Goal: Information Seeking & Learning: Learn about a topic

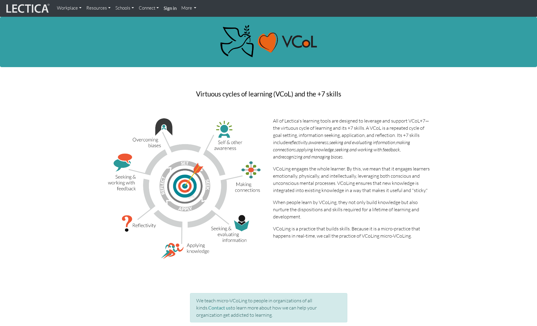
scroll to position [1180, 0]
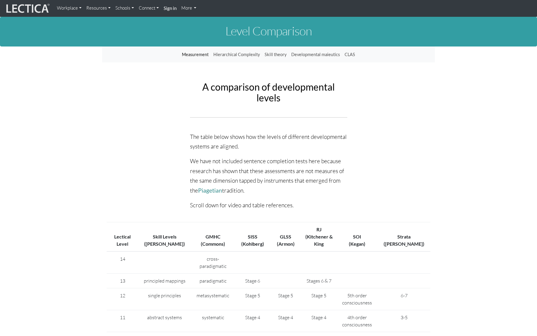
scroll to position [6, 0]
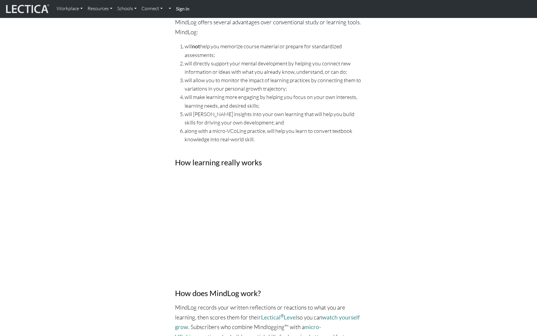
scroll to position [227, 0]
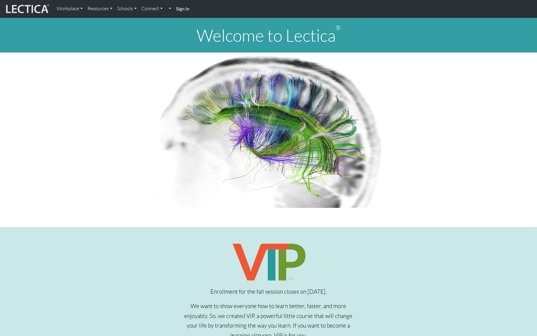
scroll to position [205, 0]
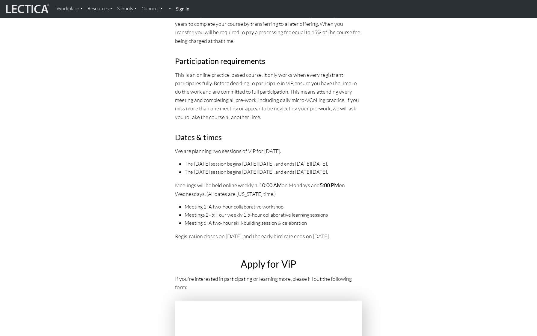
scroll to position [2026, 0]
